Goal: Find contact information: Find contact information

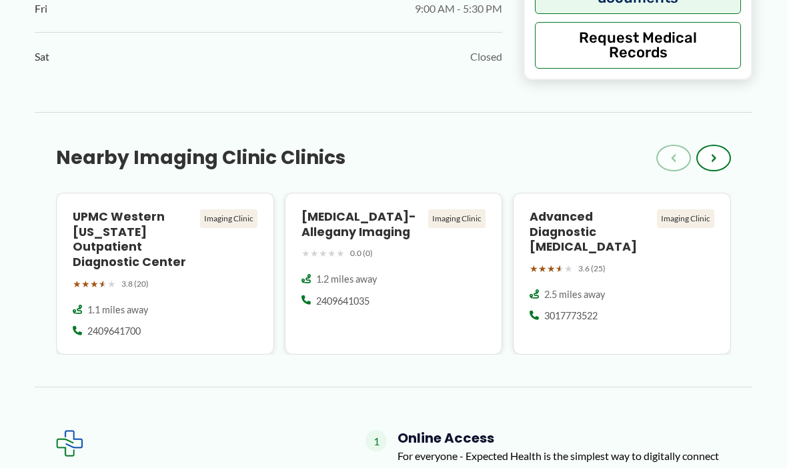
scroll to position [1070, 0]
click at [612, 330] on div "Advanced Diagnostic [MEDICAL_DATA] Imaging Clinic ★ ★ ★ ★ ★ 3.6 (25) 2.5 miles …" at bounding box center [622, 274] width 218 height 163
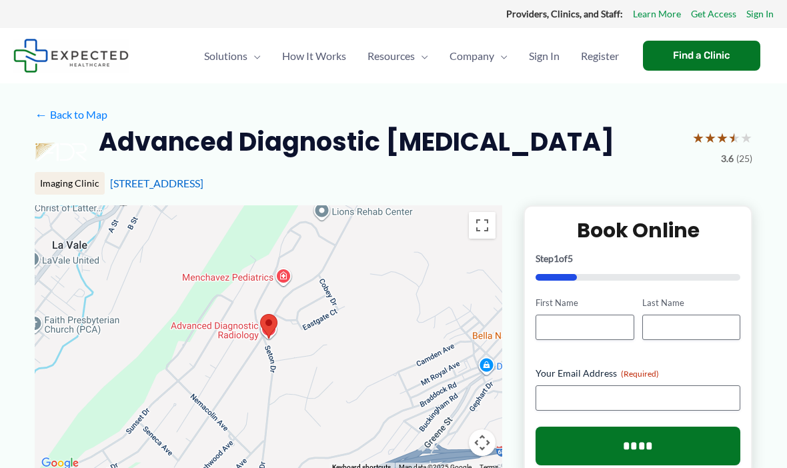
click at [498, 119] on div "← Back to Map" at bounding box center [393, 115] width 717 height 21
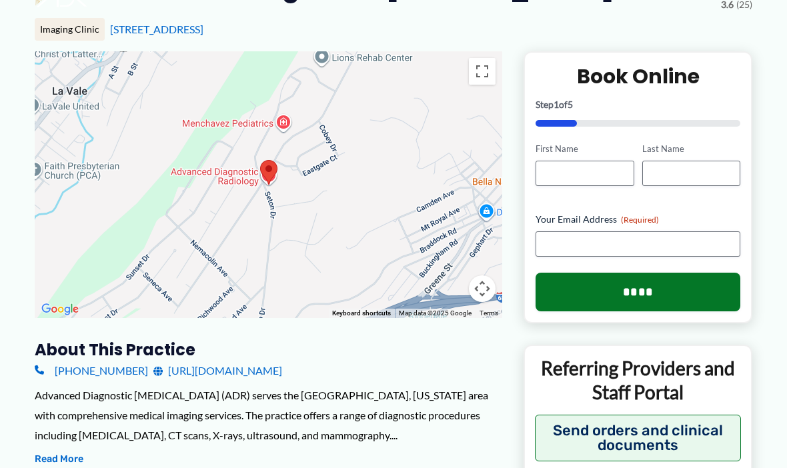
scroll to position [152, 0]
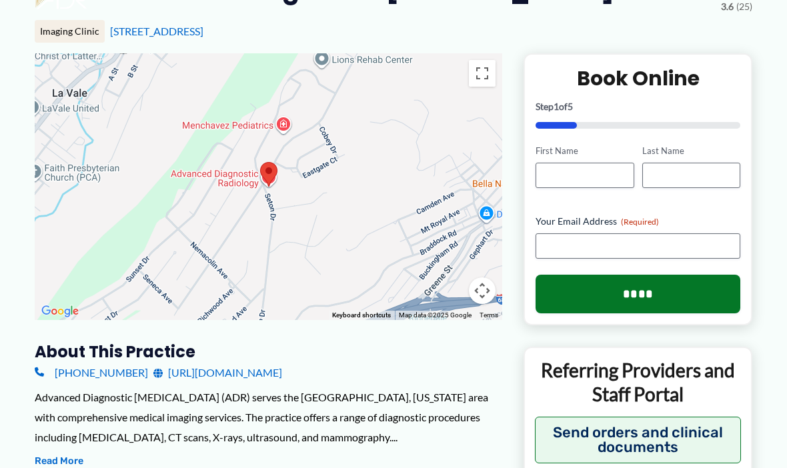
click at [283, 372] on div "(301) 777-3522 https://adronline.org/" at bounding box center [268, 373] width 467 height 20
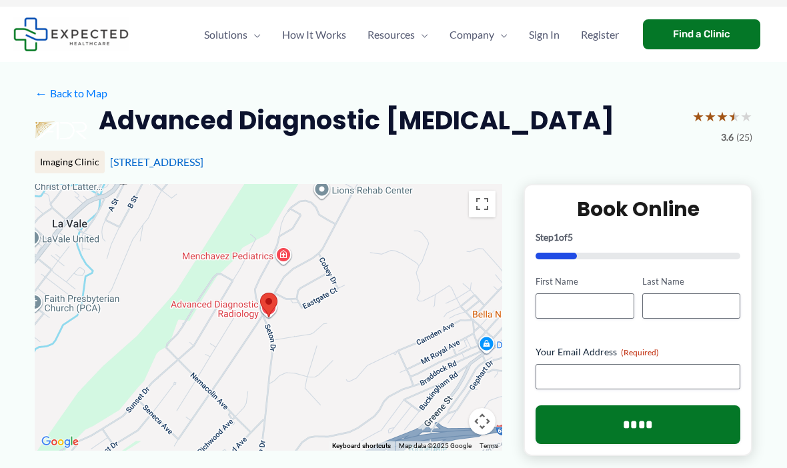
scroll to position [22, 0]
